Goal: Navigation & Orientation: Locate item on page

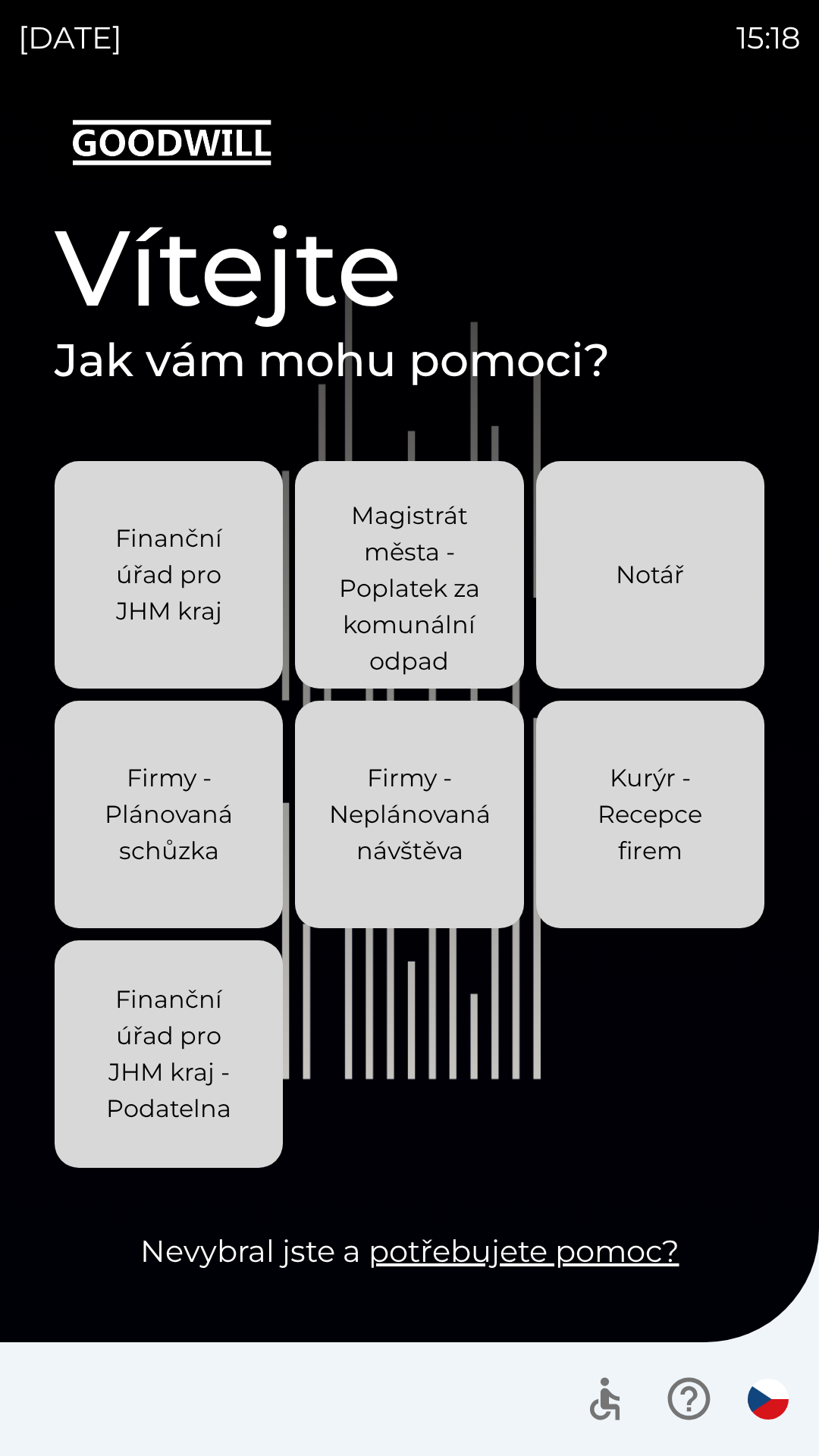
click at [0, 0] on div "[DATE] 15:18 Vítejte Jak vám mohu pomoci? Finanční úřad pro JHM kraj Magistrát …" at bounding box center [409, 728] width 819 height 1456
click at [0, 0] on div "[DATE] 15:27 Vítejte Jak vám mohu pomoci? Finanční úřad pro JHM kraj Magistrát …" at bounding box center [409, 728] width 819 height 1456
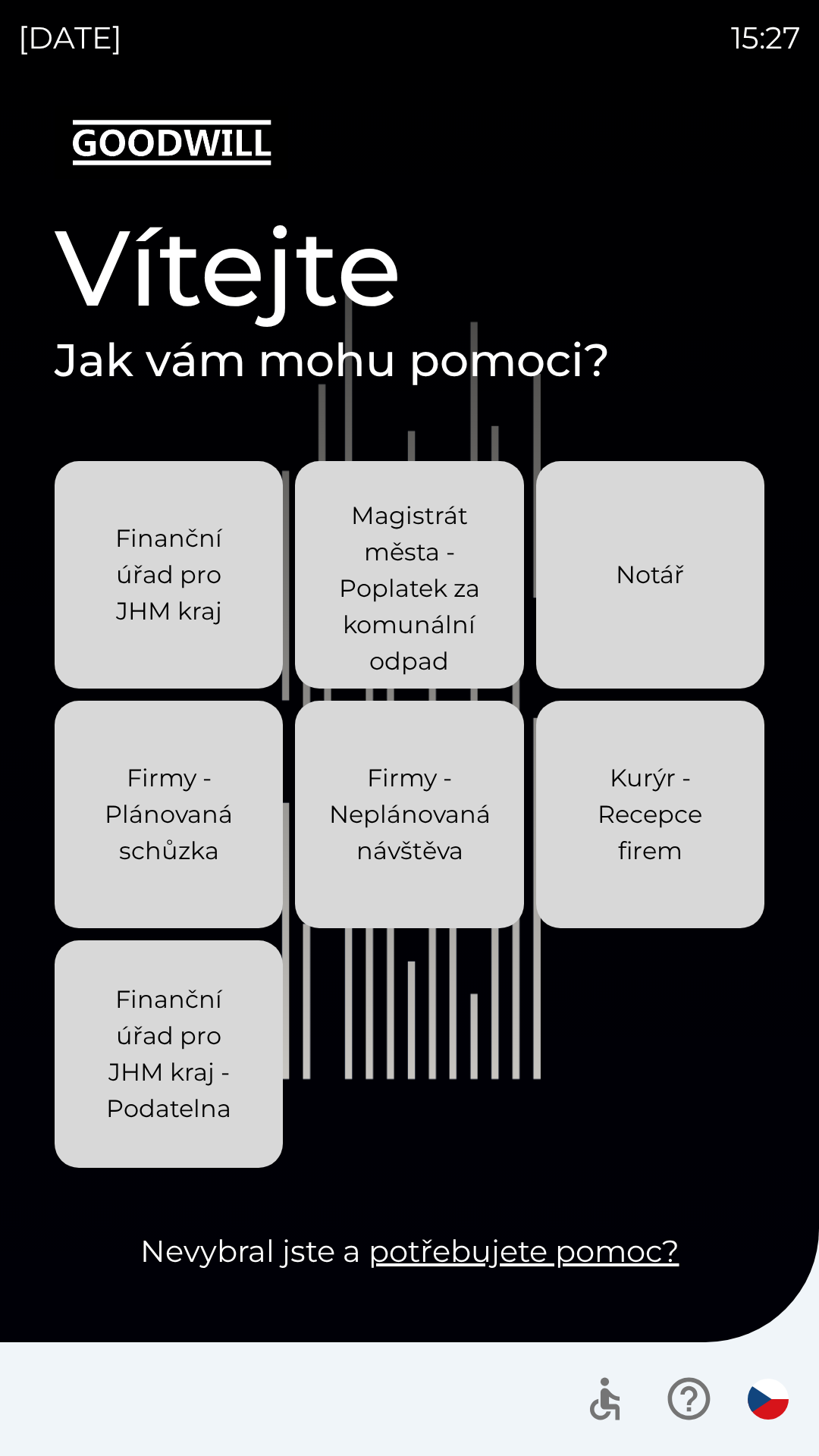
click at [0, 0] on div "[DATE] 15:27 Vítejte Jak vám mohu pomoci? Finanční úřad pro JHM kraj Magistrát …" at bounding box center [409, 728] width 819 height 1456
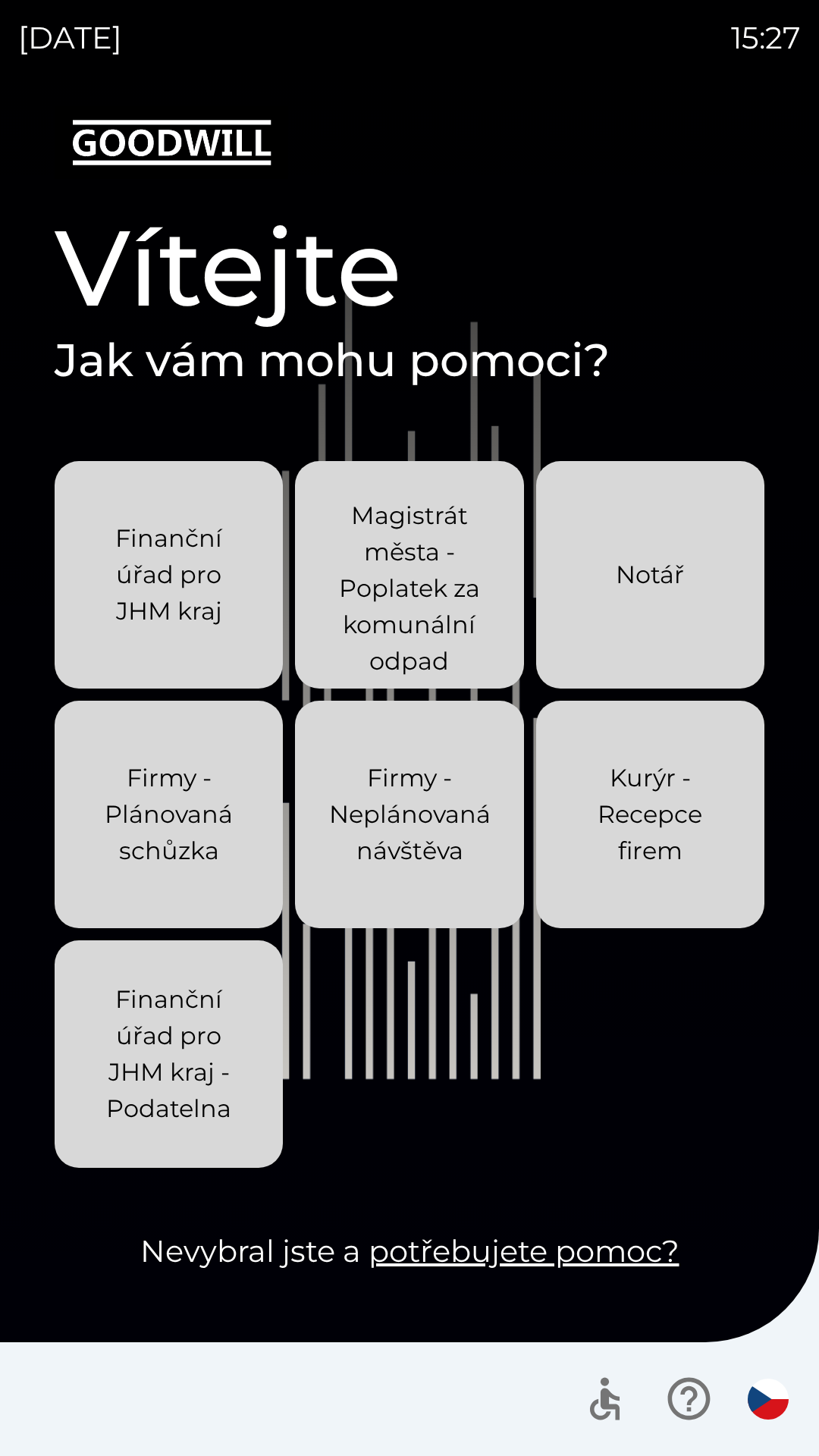
click at [0, 0] on div "[DATE] 15:27 Vítejte Jak vám mohu pomoci? Finanční úřad pro JHM kraj Magistrát …" at bounding box center [409, 728] width 819 height 1456
click at [0, 0] on div "[DATE] 15:28 Vítejte Jak vám mohu pomoci? Finanční úřad pro JHM kraj Magistrát …" at bounding box center [409, 728] width 819 height 1456
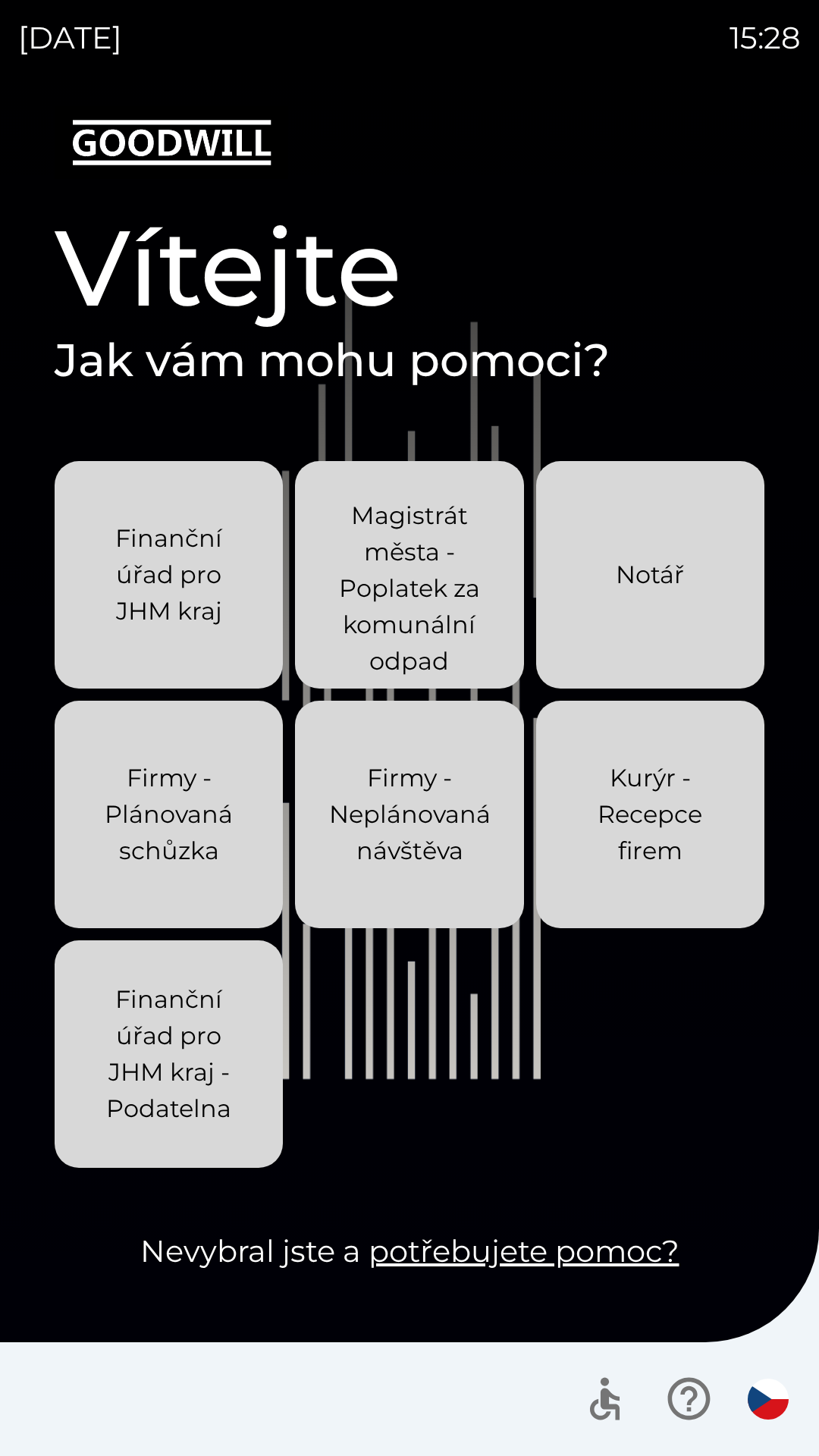
click at [0, 0] on div "[DATE] 15:28 Vítejte Jak vám mohu pomoci? Finanční úřad pro JHM kraj Magistrát …" at bounding box center [409, 728] width 819 height 1456
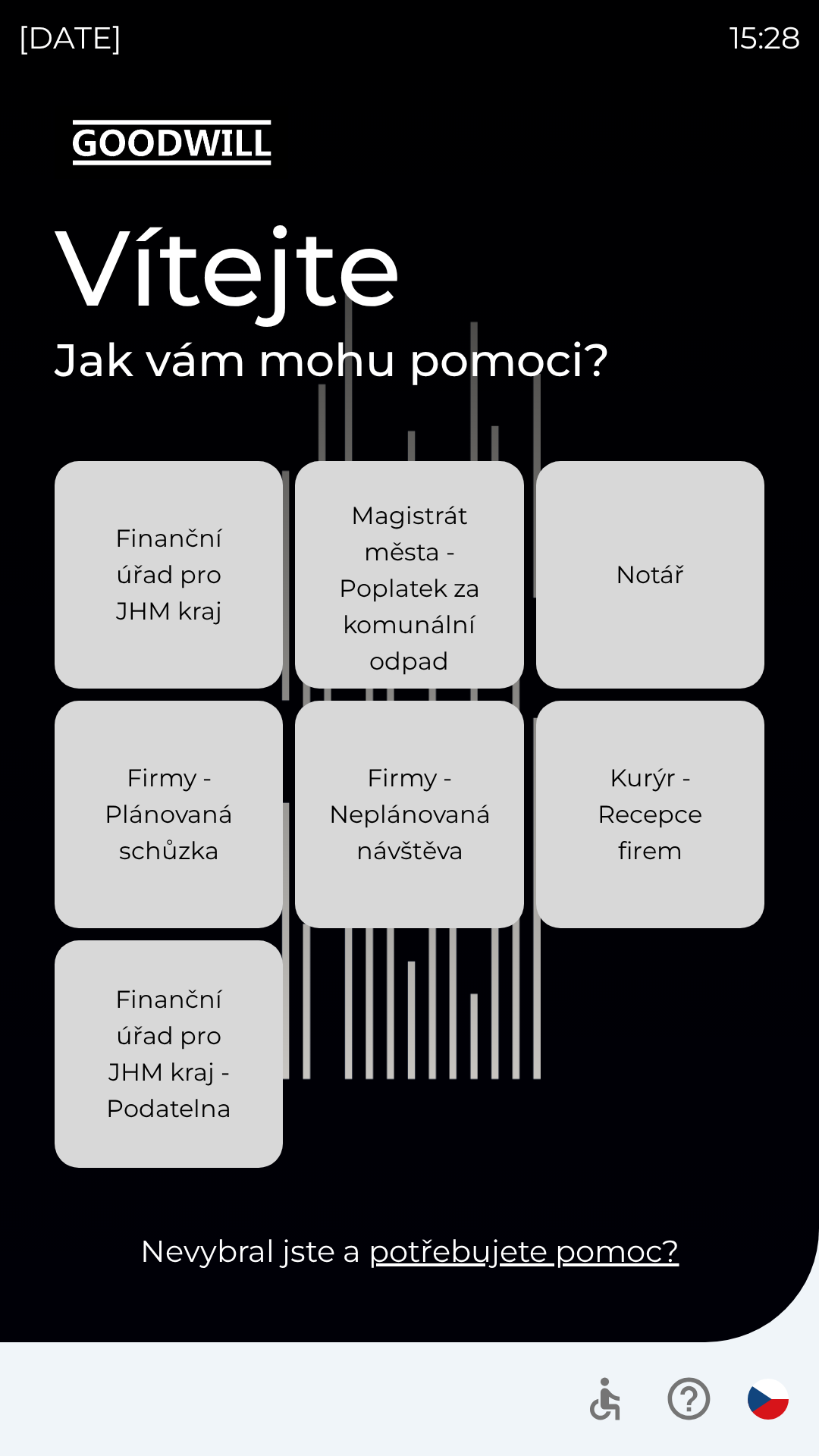
click at [0, 0] on div "[DATE] 15:28 Vítejte Jak vám mohu pomoci? Finanční úřad pro JHM kraj Magistrát …" at bounding box center [409, 728] width 819 height 1456
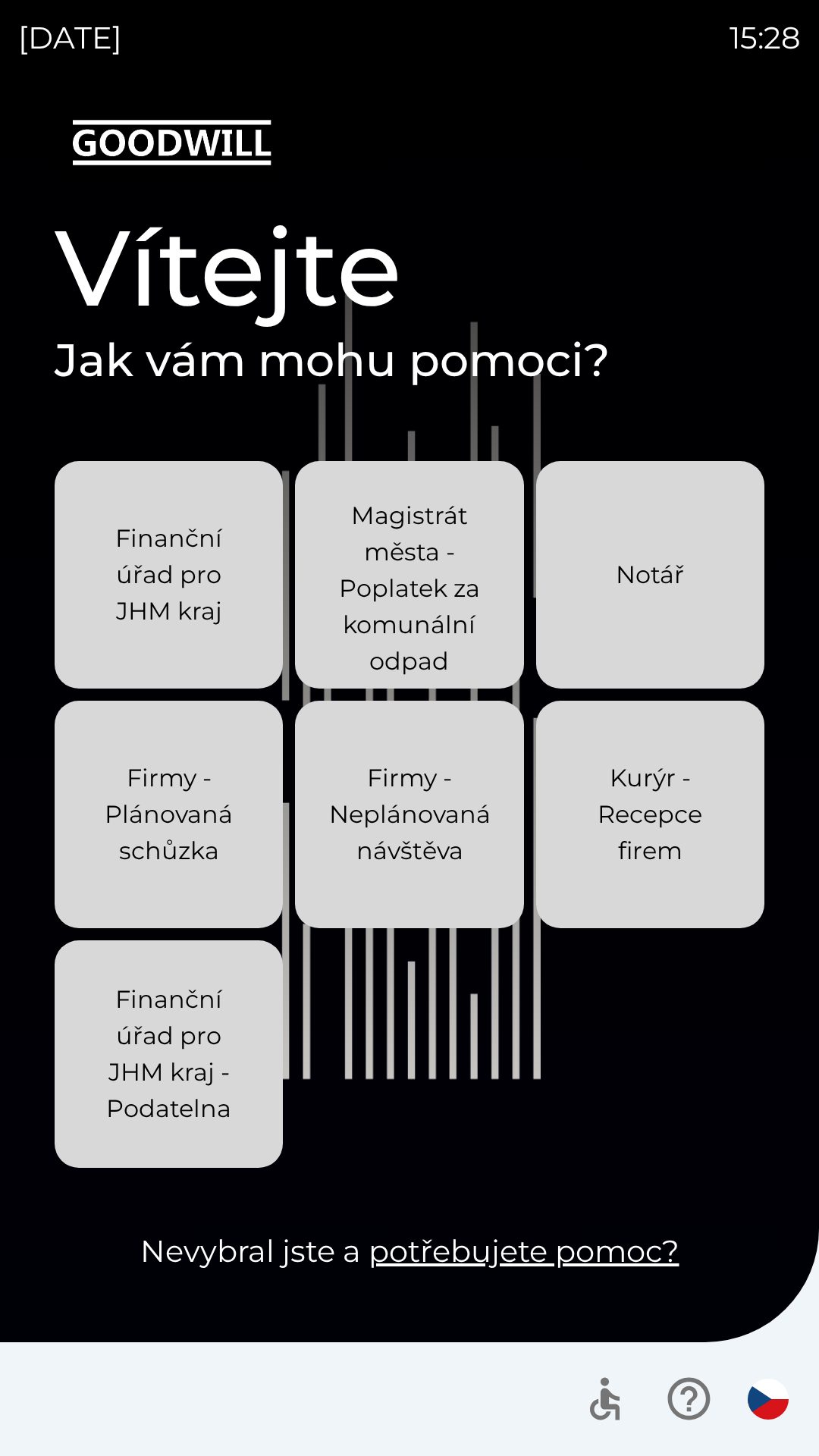
click at [0, 0] on div "[DATE] 15:28 Vítejte Jak vám mohu pomoci? Finanční úřad pro JHM kraj Magistrát …" at bounding box center [409, 728] width 819 height 1456
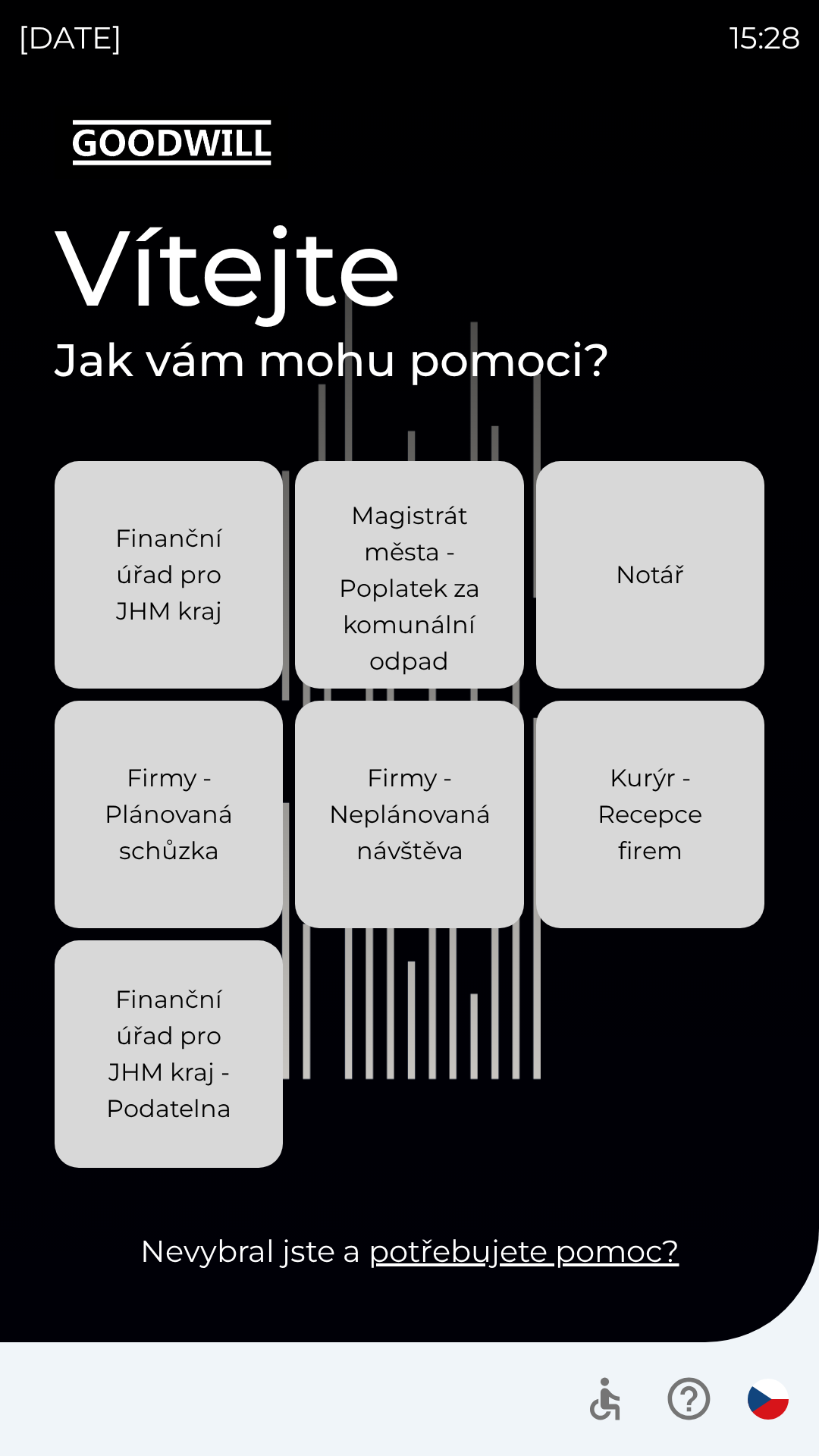
click at [0, 0] on div "[DATE] 15:28 Vítejte Jak vám mohu pomoci? Finanční úřad pro JHM kraj Magistrát …" at bounding box center [409, 728] width 819 height 1456
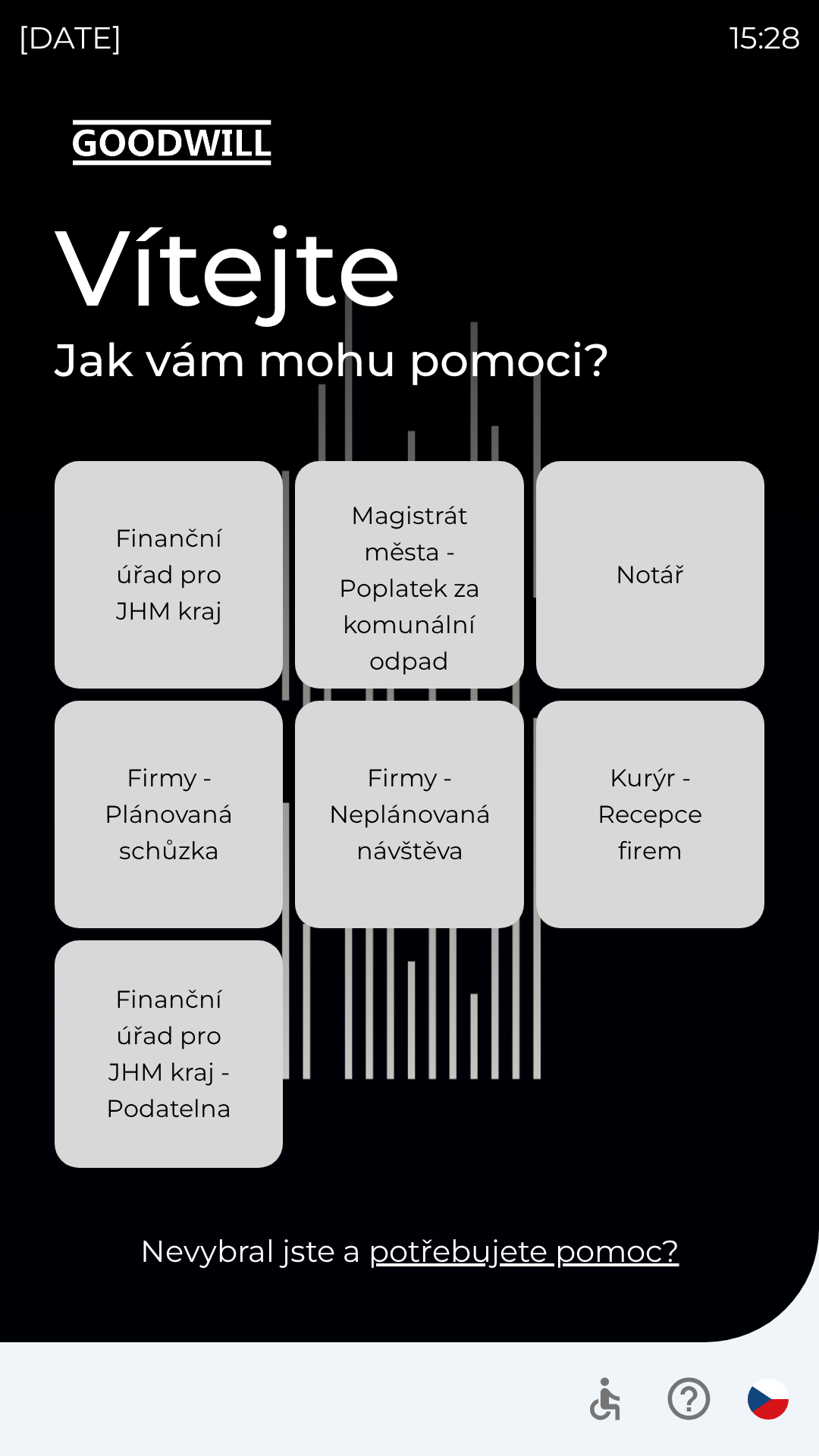
click at [0, 0] on div "[DATE] 15:28 Vítejte Jak vám mohu pomoci? Finanční úřad pro JHM kraj Magistrát …" at bounding box center [409, 728] width 819 height 1456
click at [0, 0] on div "[DATE] 15:30 Vítejte Jak vám mohu pomoci? Finanční úřad pro JHM kraj Magistrát …" at bounding box center [409, 728] width 819 height 1456
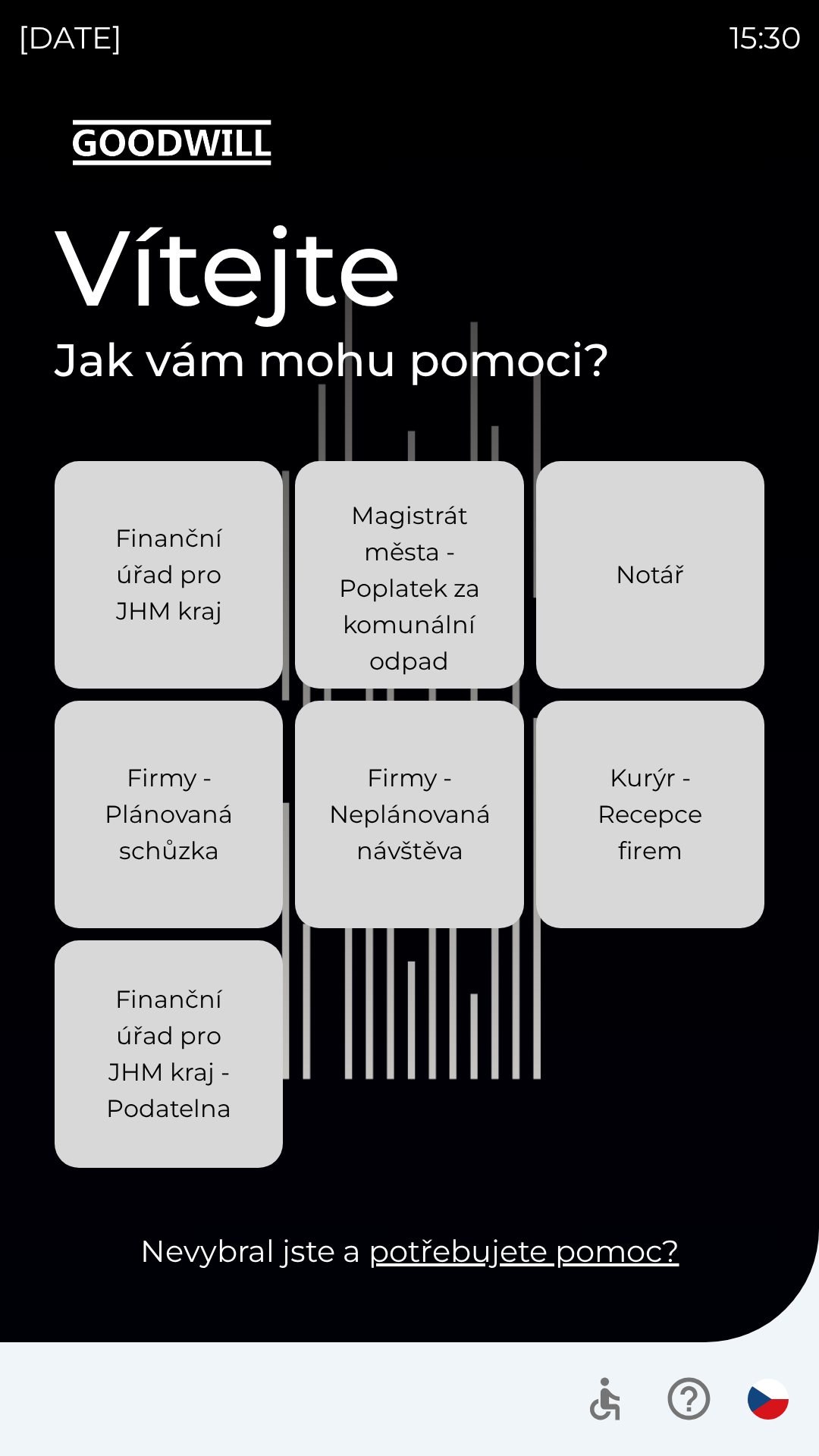
click at [0, 0] on div "[DATE] 15:30 Vítejte Jak vám mohu pomoci? Finanční úřad pro JHM kraj Magistrát …" at bounding box center [409, 728] width 819 height 1456
click at [0, 0] on div "[DATE] 15:31 Vítejte Jak vám mohu pomoci? Finanční úřad pro JHM kraj Magistrát …" at bounding box center [409, 728] width 819 height 1456
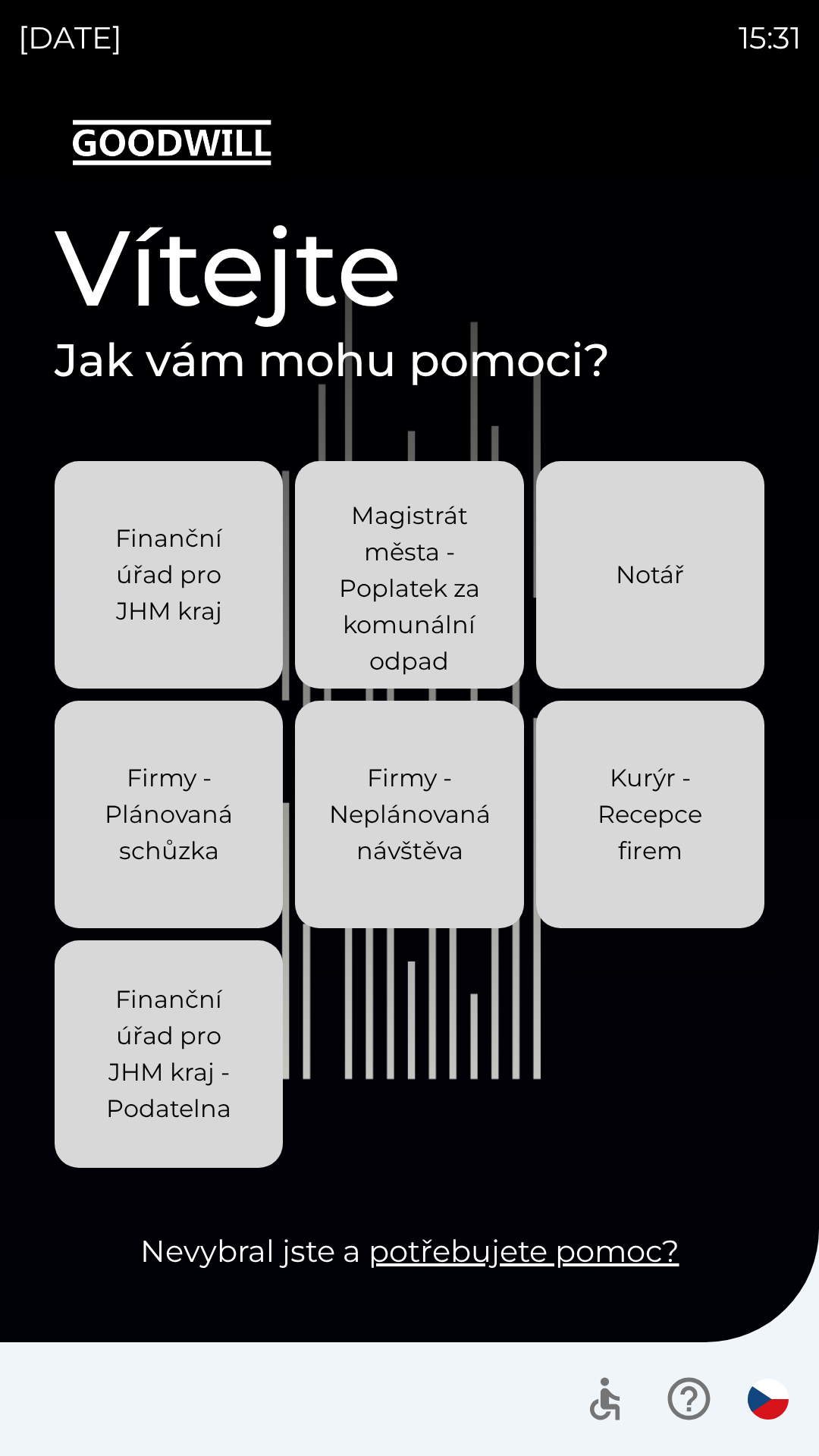
click at [0, 0] on div "[DATE] 15:31 Vítejte Jak vám mohu pomoci? Finanční úřad pro JHM kraj Magistrát …" at bounding box center [409, 728] width 819 height 1456
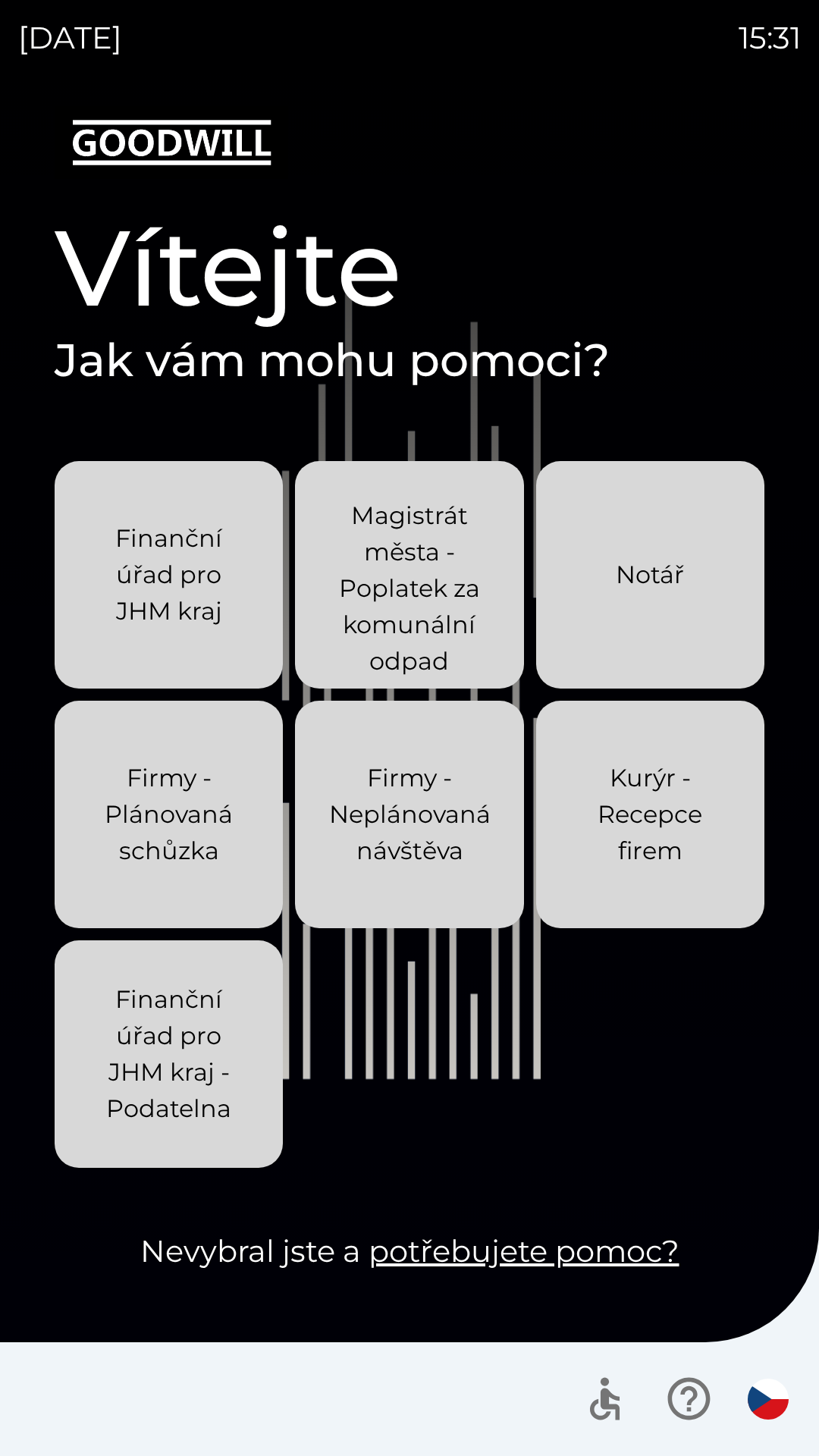
click at [0, 0] on div "[DATE] 15:31 Vítejte Jak vám mohu pomoci? Finanční úřad pro JHM kraj Magistrát …" at bounding box center [409, 728] width 819 height 1456
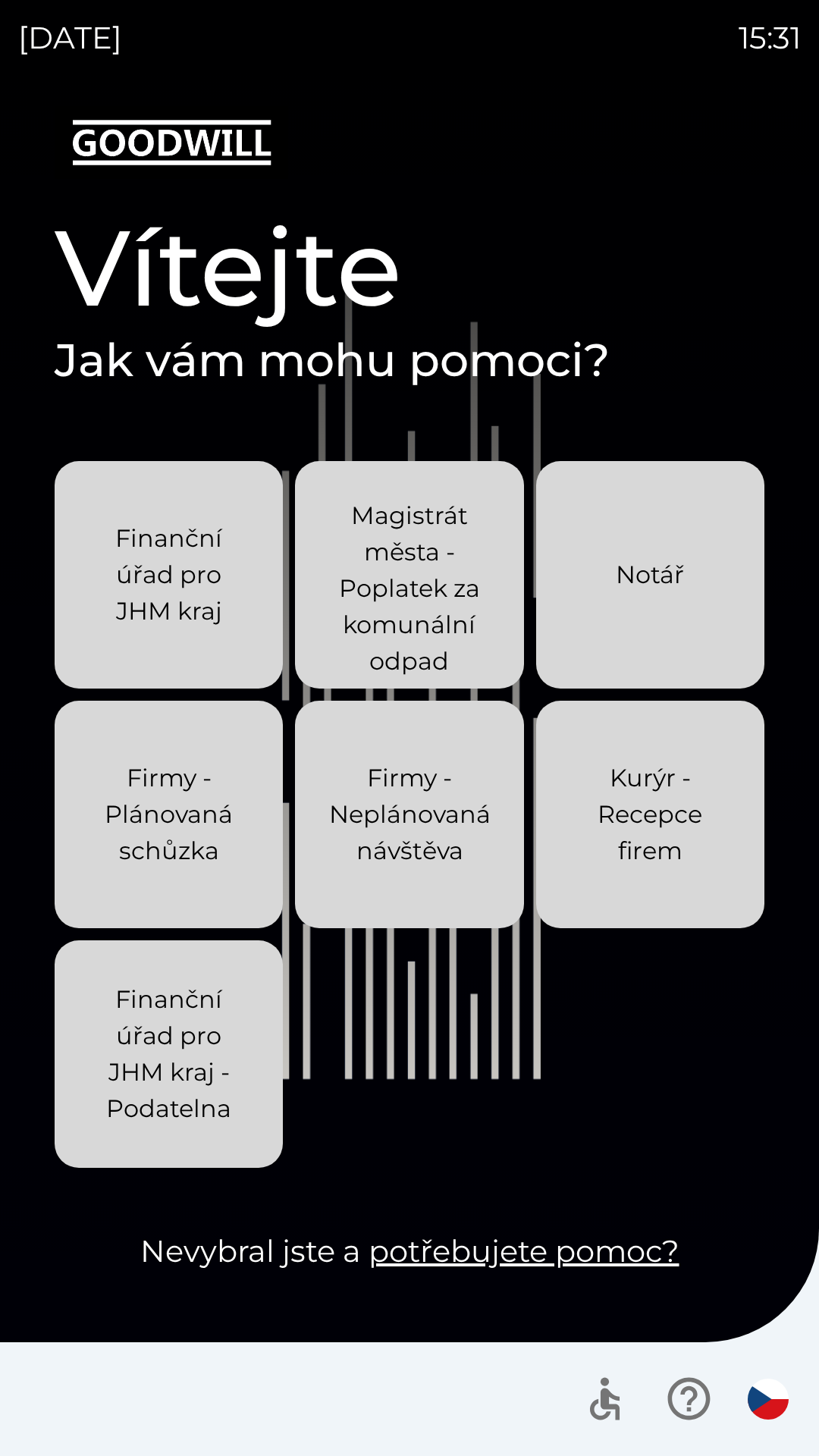
click at [0, 0] on div "[DATE] 15:31 Vítejte Jak vám mohu pomoci? Finanční úřad pro JHM kraj Magistrát …" at bounding box center [409, 728] width 819 height 1456
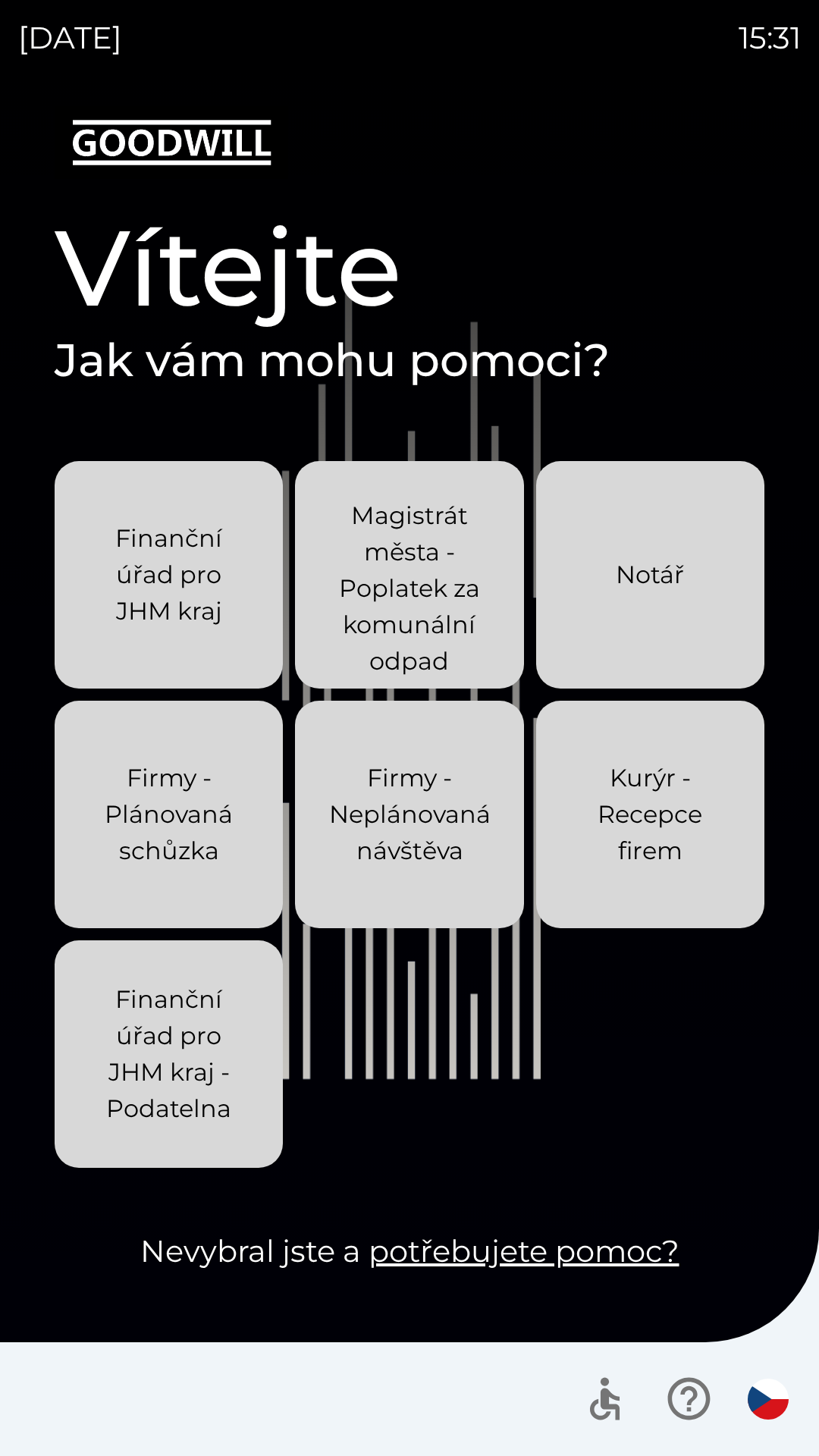
click at [0, 0] on div "[DATE] 15:31 Vítejte Jak vám mohu pomoci? Finanční úřad pro JHM kraj Magistrát …" at bounding box center [409, 728] width 819 height 1456
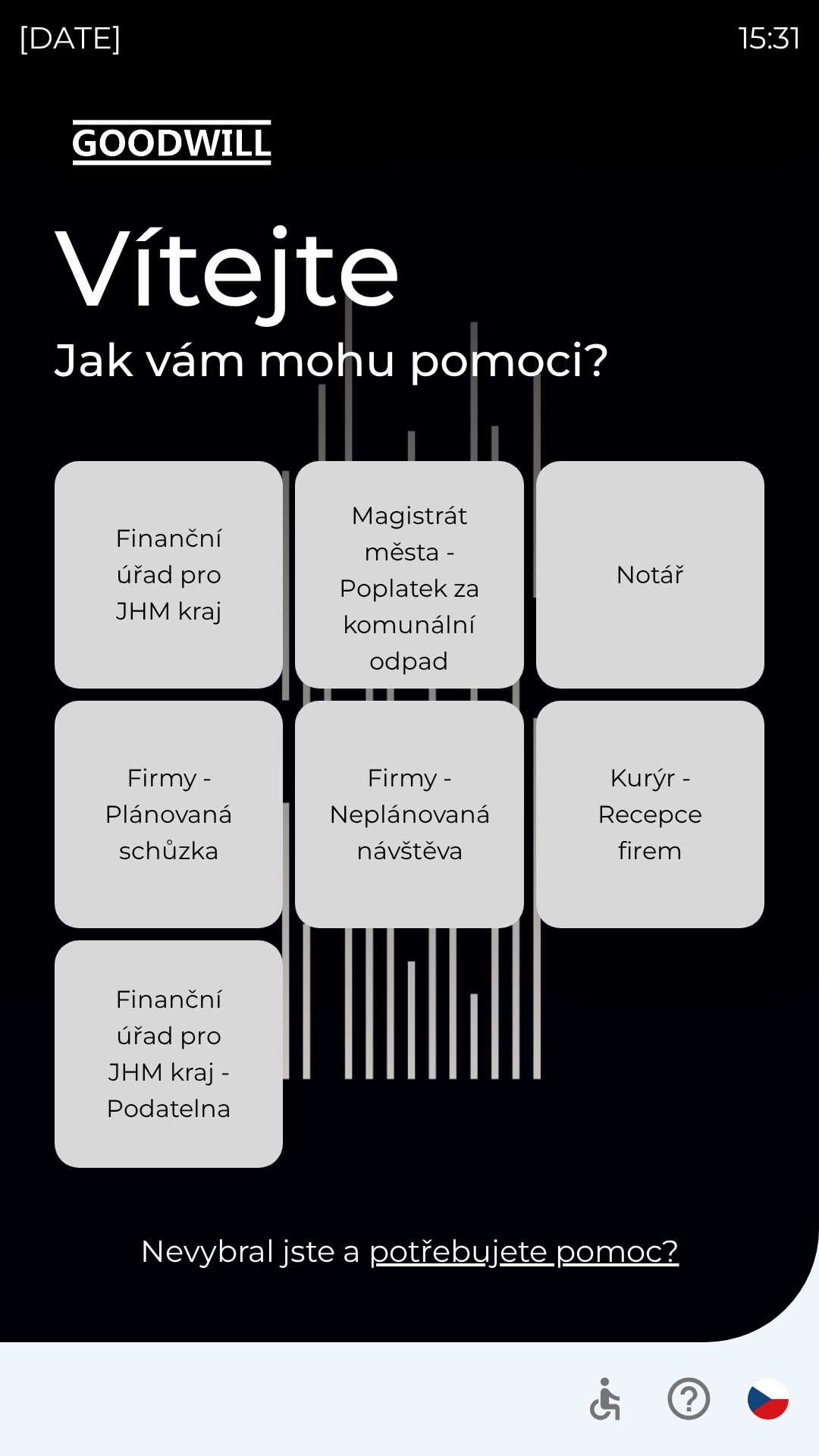
click at [0, 0] on div "[DATE] 15:31 Vítejte Jak vám mohu pomoci? Finanční úřad pro JHM kraj Magistrát …" at bounding box center [409, 728] width 819 height 1456
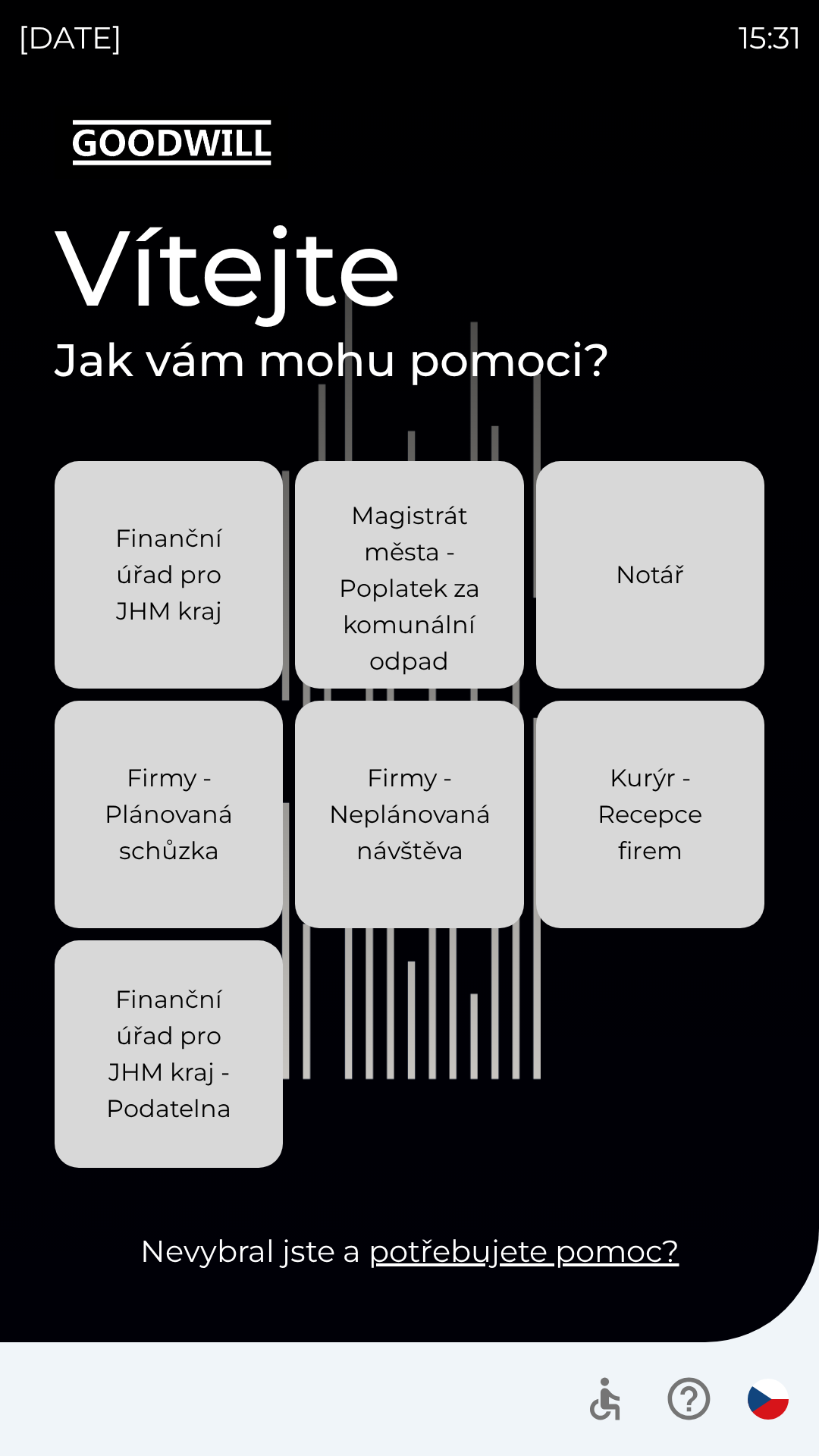
click at [0, 0] on div "[DATE] 15:31 Vítejte Jak vám mohu pomoci? Finanční úřad pro JHM kraj Magistrát …" at bounding box center [409, 728] width 819 height 1456
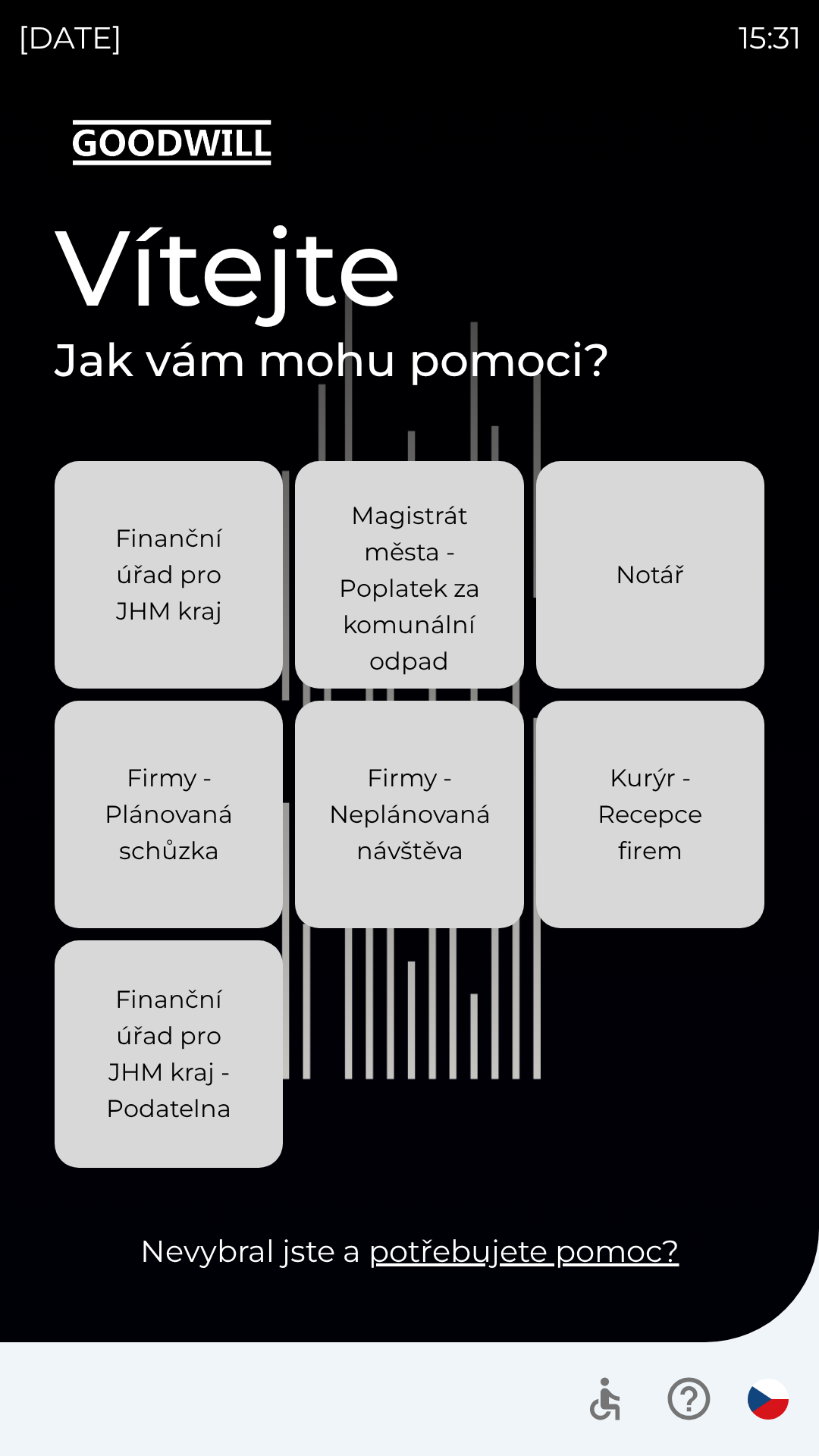
click at [0, 0] on div "[DATE] 15:31 Vítejte Jak vám mohu pomoci? Finanční úřad pro JHM kraj Magistrát …" at bounding box center [409, 728] width 819 height 1456
click at [0, 0] on div "[DATE] 15:32 Vítejte Jak vám mohu pomoci? Finanční úřad pro JHM kraj Magistrát …" at bounding box center [409, 728] width 819 height 1456
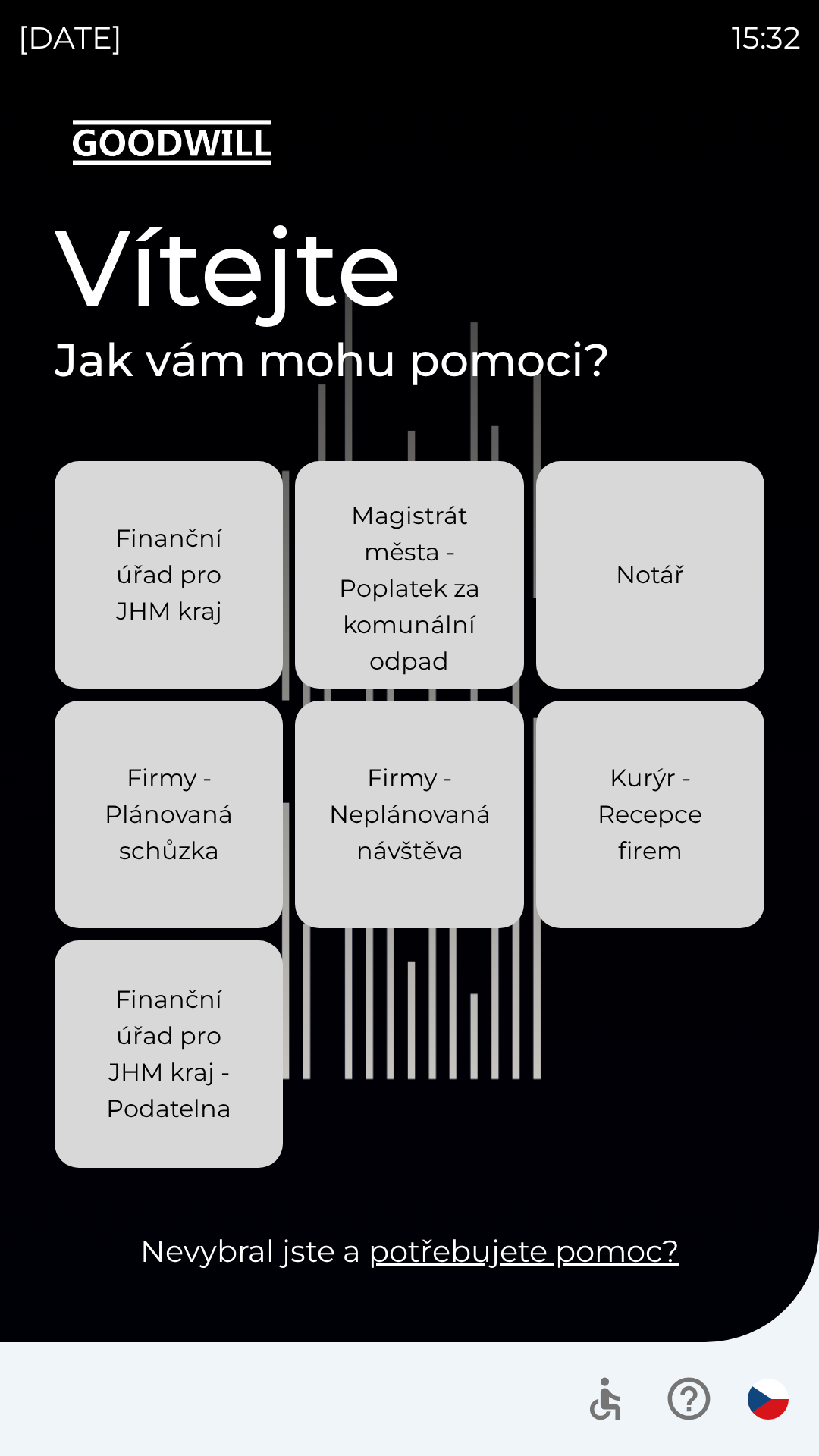
click at [0, 0] on div "[DATE] 15:32 Vítejte Jak vám mohu pomoci? Finanční úřad pro JHM kraj Magistrát …" at bounding box center [409, 728] width 819 height 1456
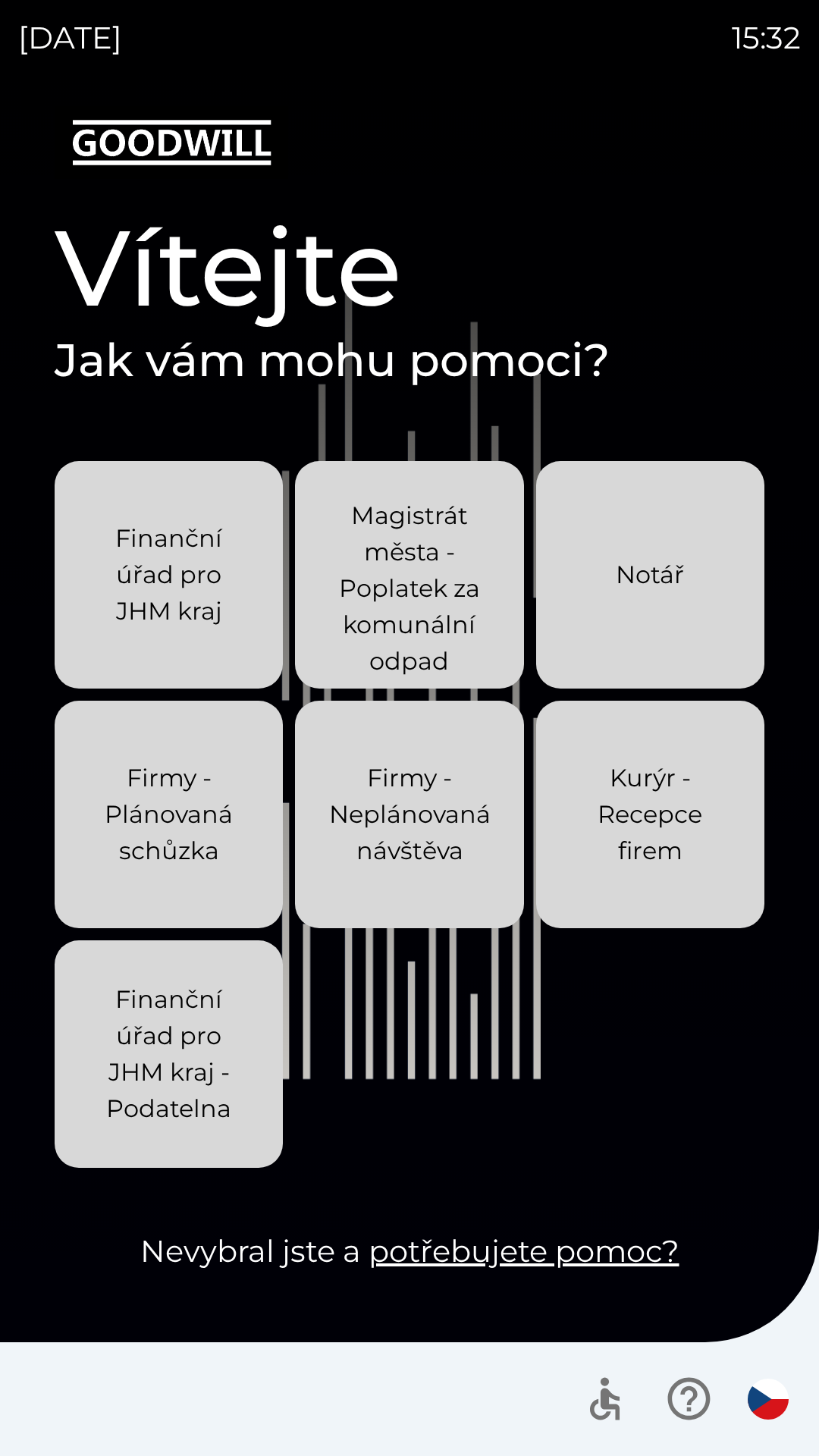
click at [0, 0] on div "[DATE] 15:32 Vítejte Jak vám mohu pomoci? Finanční úřad pro JHM kraj Magistrát …" at bounding box center [409, 728] width 819 height 1456
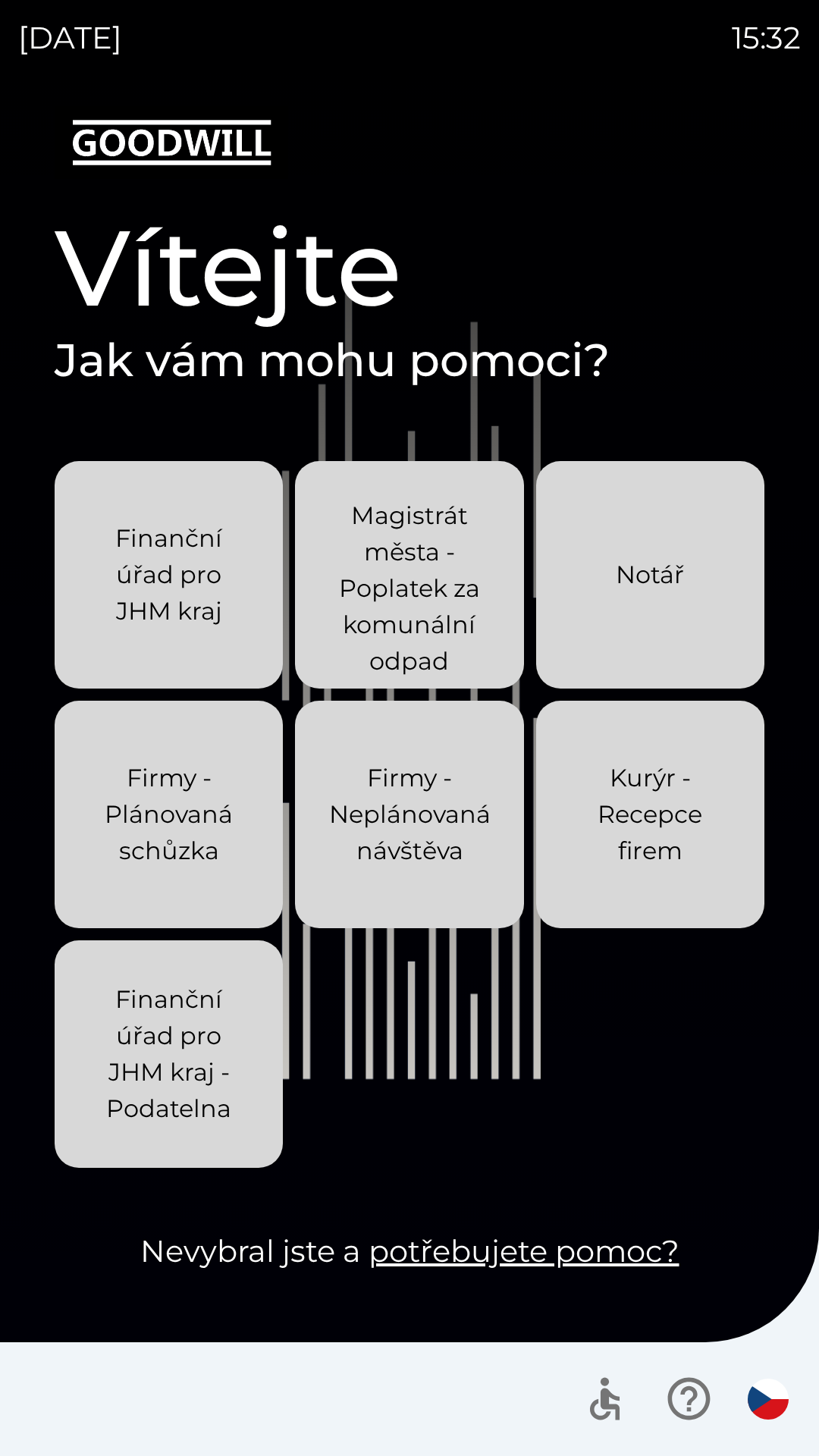
click at [0, 0] on div "[DATE] 15:32 Vítejte Jak vám mohu pomoci? Finanční úřad pro JHM kraj Magistrát …" at bounding box center [409, 728] width 819 height 1456
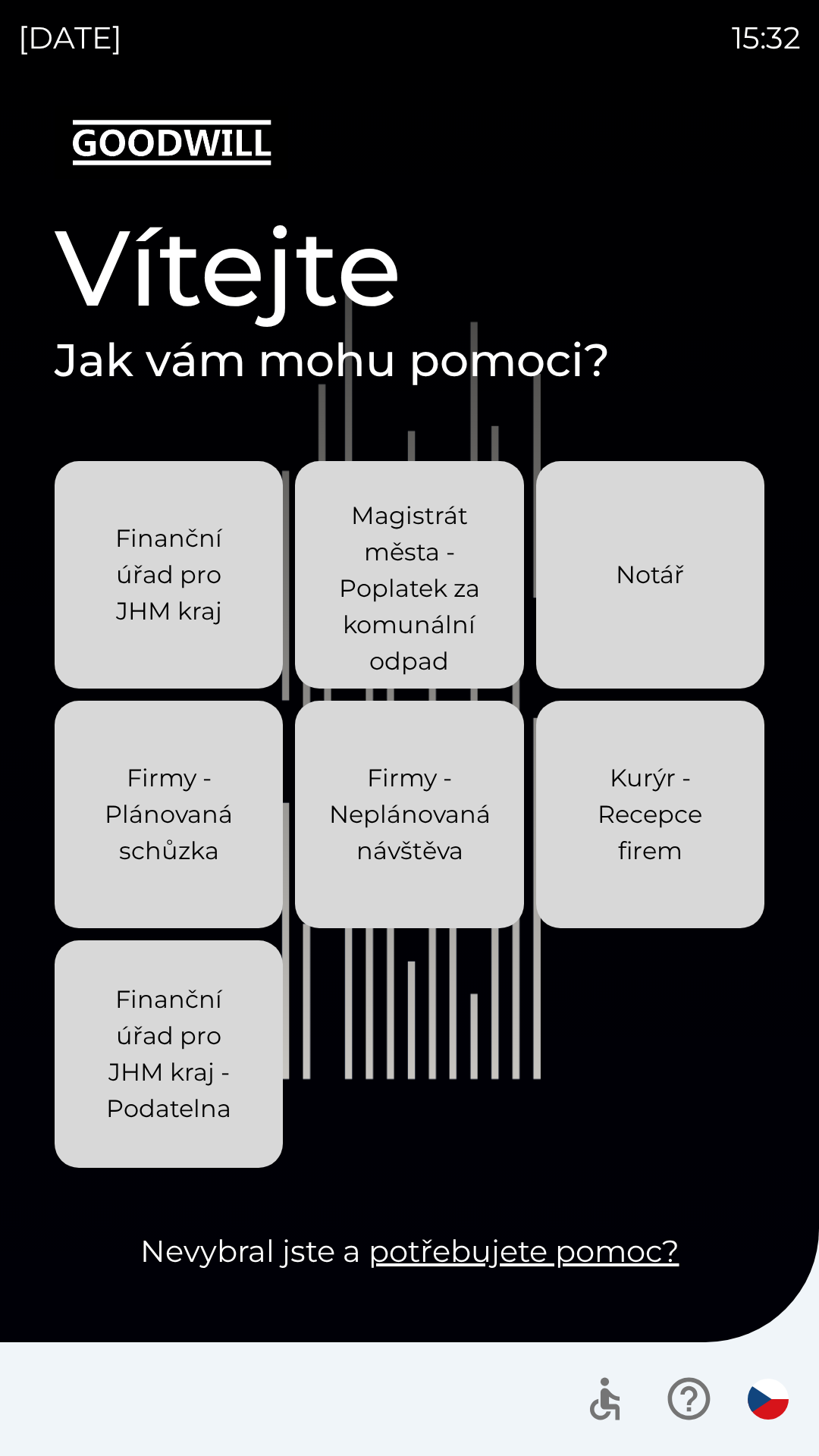
click at [0, 0] on div "[DATE] 15:32 Vítejte Jak vám mohu pomoci? Finanční úřad pro JHM kraj Magistrát …" at bounding box center [409, 728] width 819 height 1456
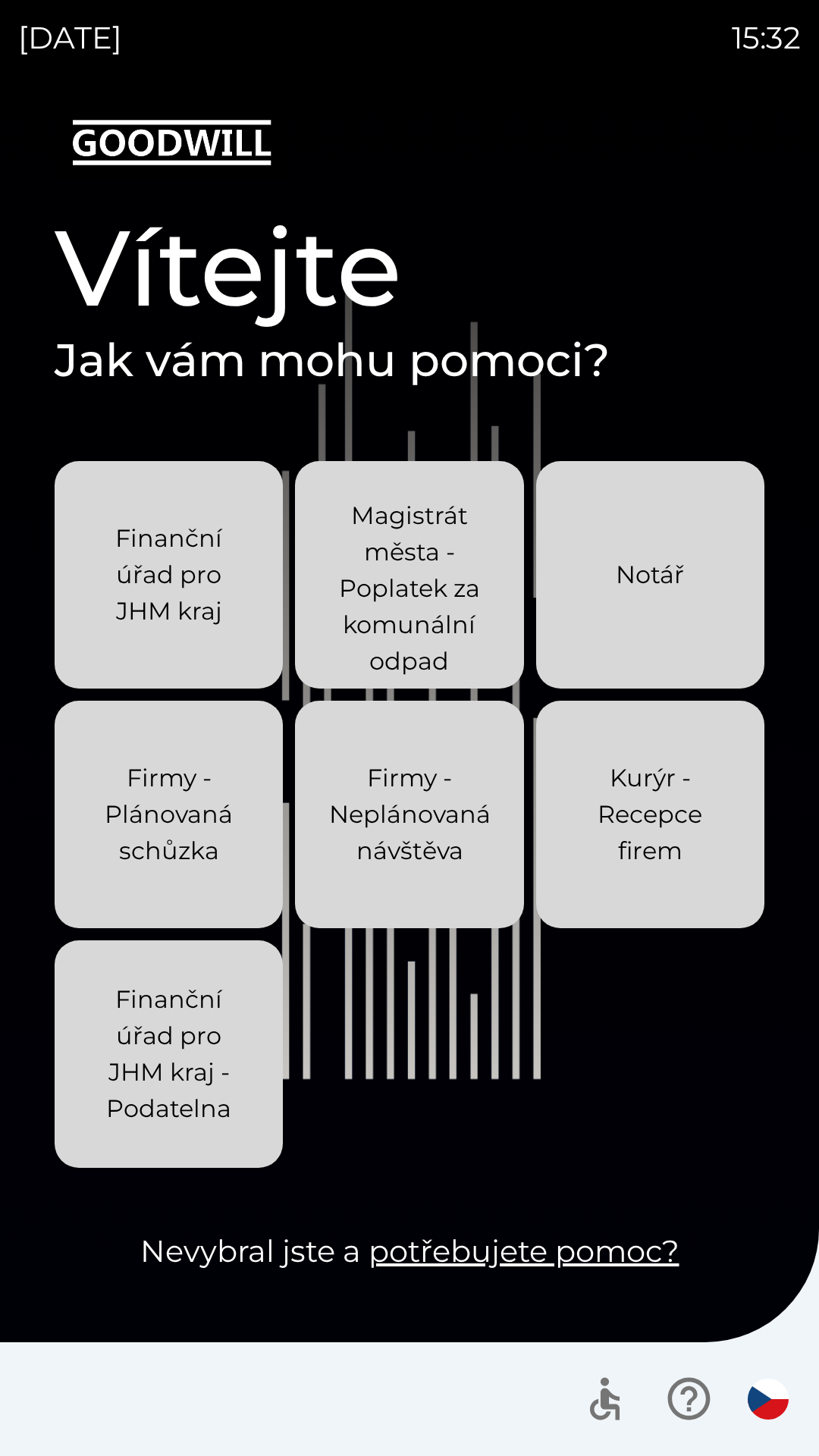
click at [0, 0] on div "[DATE] 15:32 Vítejte Jak vám mohu pomoci? Finanční úřad pro JHM kraj Magistrát …" at bounding box center [409, 728] width 819 height 1456
click at [0, 0] on div "[DATE] 15:42 Vítejte Jak vám mohu pomoci? Finanční úřad pro JHM kraj Magistrát …" at bounding box center [409, 728] width 819 height 1456
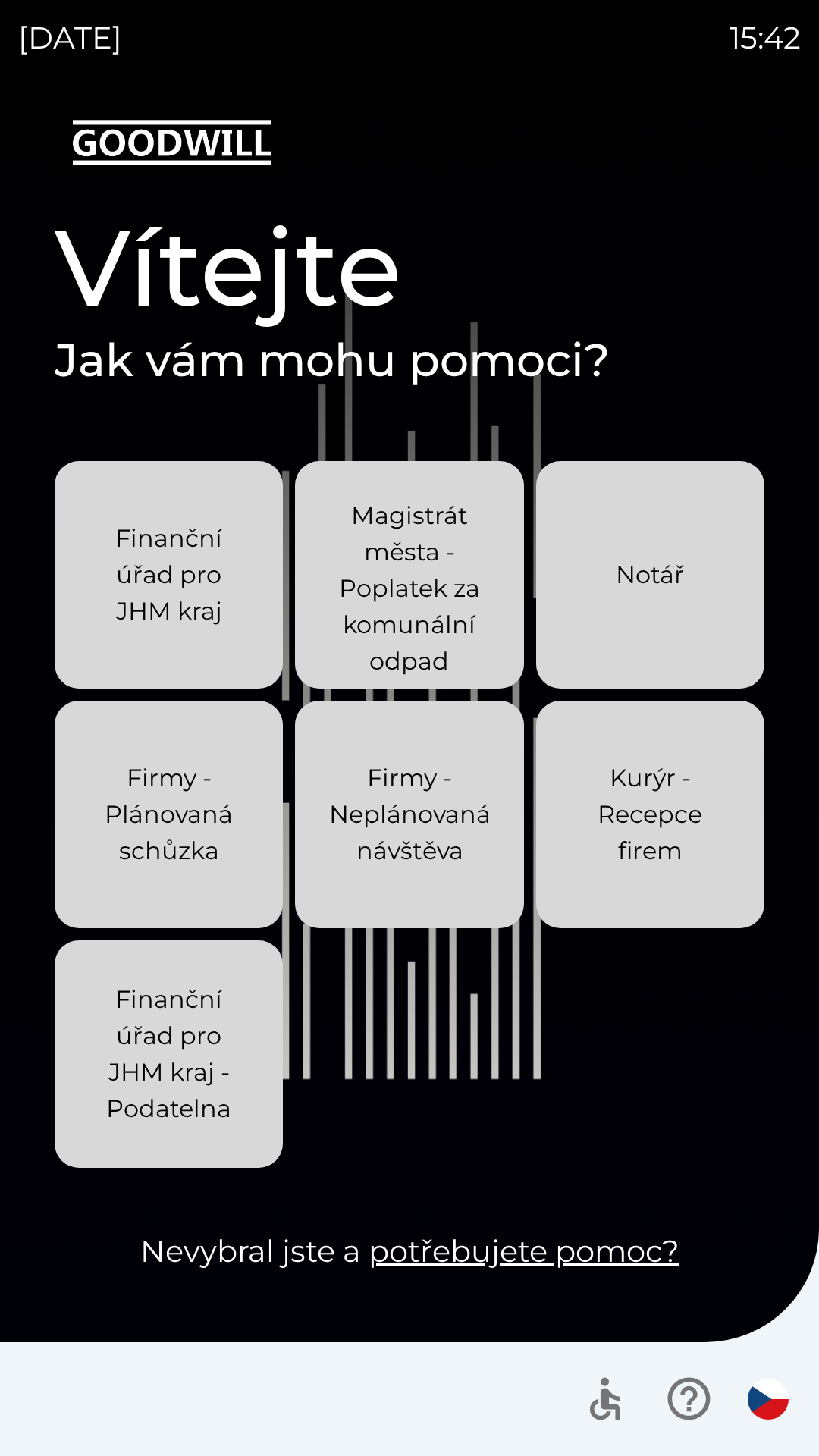
click at [0, 0] on div "[DATE] 15:42 Vítejte Jak vám mohu pomoci? Finanční úřad pro JHM kraj Magistrát …" at bounding box center [409, 728] width 819 height 1456
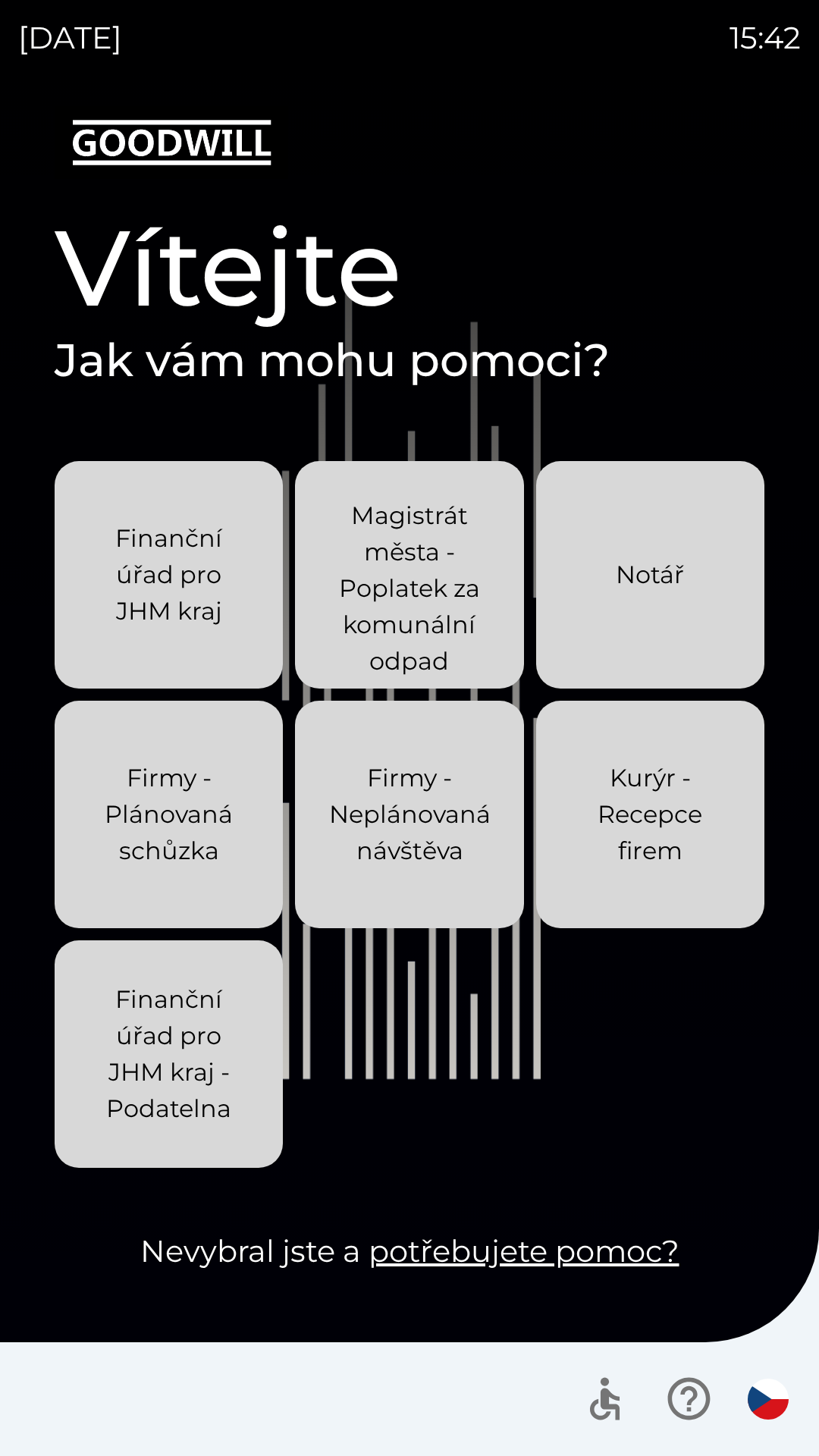
click at [0, 0] on div "[DATE] 15:42 Vítejte Jak vám mohu pomoci? Finanční úřad pro JHM kraj Magistrát …" at bounding box center [409, 728] width 819 height 1456
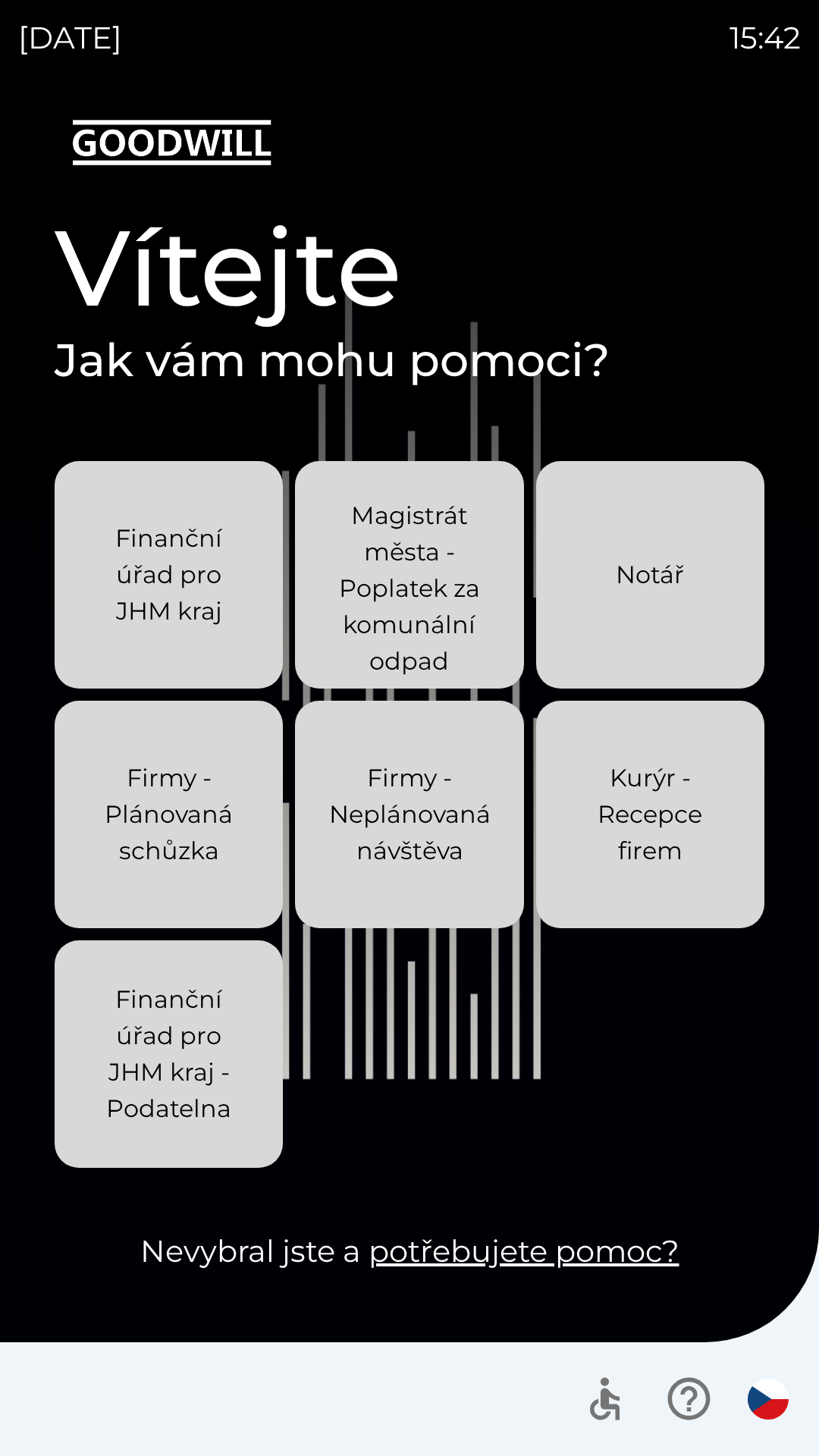
click at [0, 0] on div "[DATE] 15:42 Vítejte Jak vám mohu pomoci? Finanční úřad pro JHM kraj Magistrát …" at bounding box center [409, 728] width 819 height 1456
click at [0, 0] on div "[DATE] 15:49 Vítejte Jak vám mohu pomoci? Finanční úřad pro JHM kraj Magistrát …" at bounding box center [409, 728] width 819 height 1456
